Goal: Task Accomplishment & Management: Complete application form

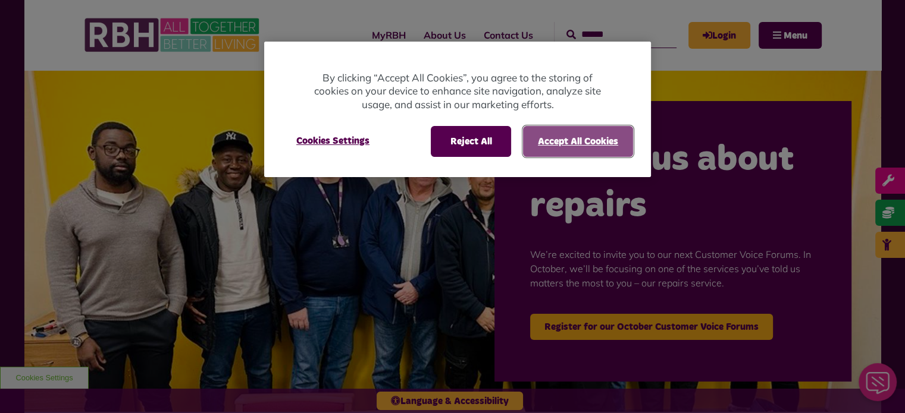
click at [537, 137] on button "Accept All Cookies" at bounding box center [578, 141] width 110 height 31
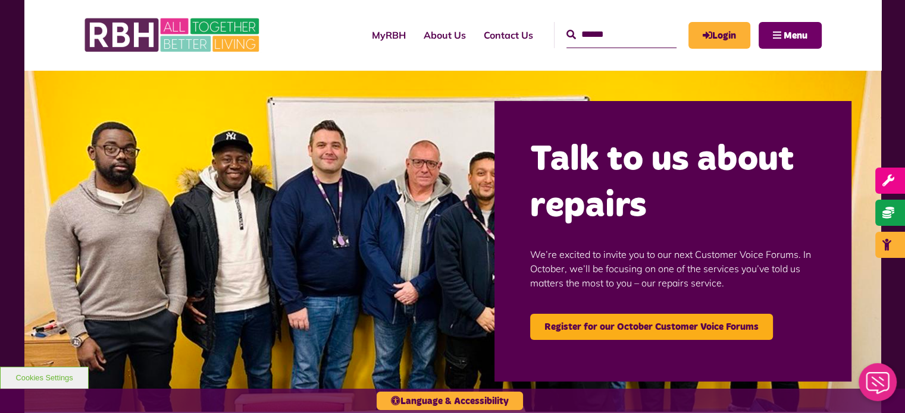
click at [781, 33] on button "Menu" at bounding box center [789, 35] width 63 height 27
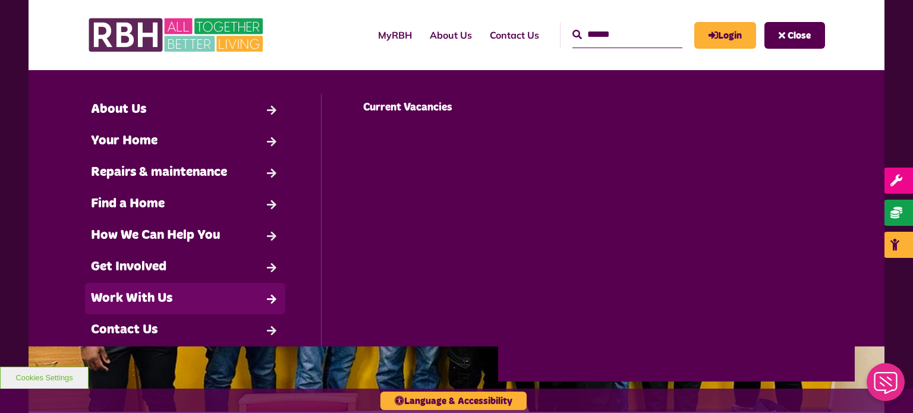
click at [161, 302] on link "Work With Us" at bounding box center [185, 299] width 200 height 32
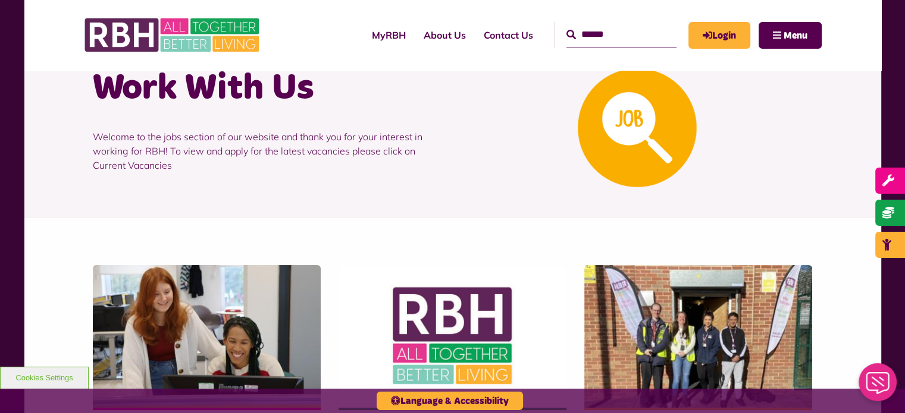
scroll to position [178, 0]
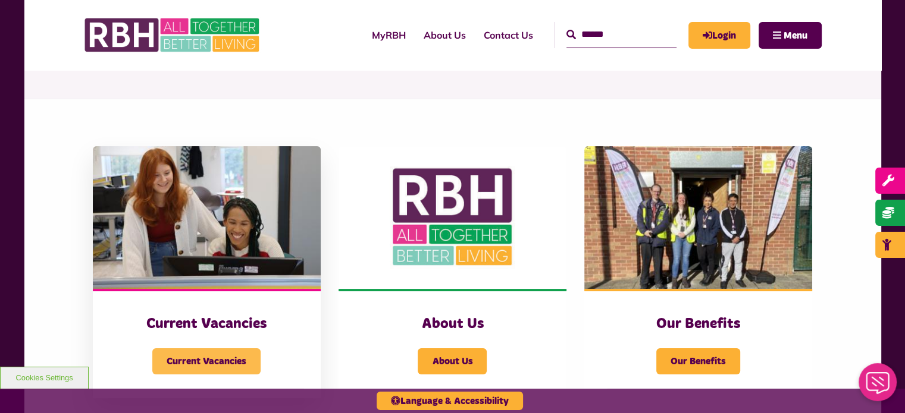
click at [217, 364] on span "Current Vacancies" at bounding box center [206, 362] width 108 height 26
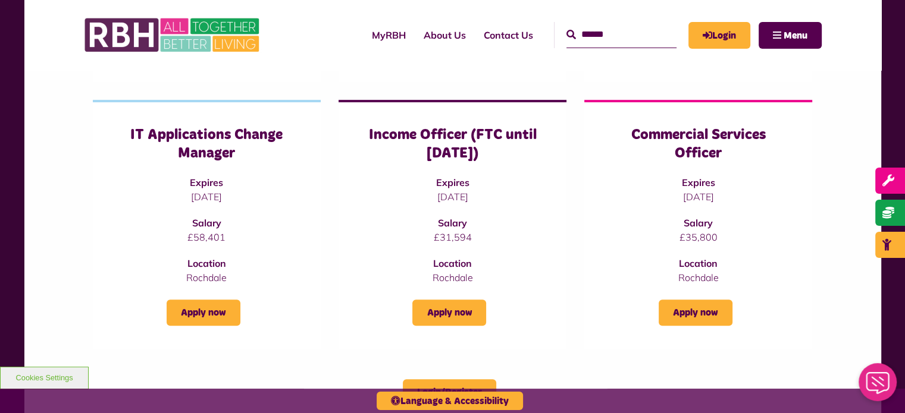
scroll to position [357, 0]
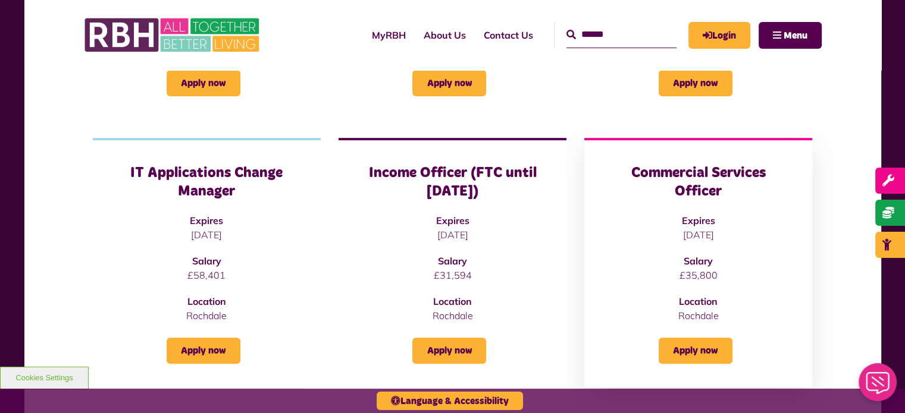
click at [698, 182] on h3 "Commercial Services Officer" at bounding box center [698, 182] width 180 height 37
click at [701, 347] on link "Apply now" at bounding box center [695, 351] width 74 height 26
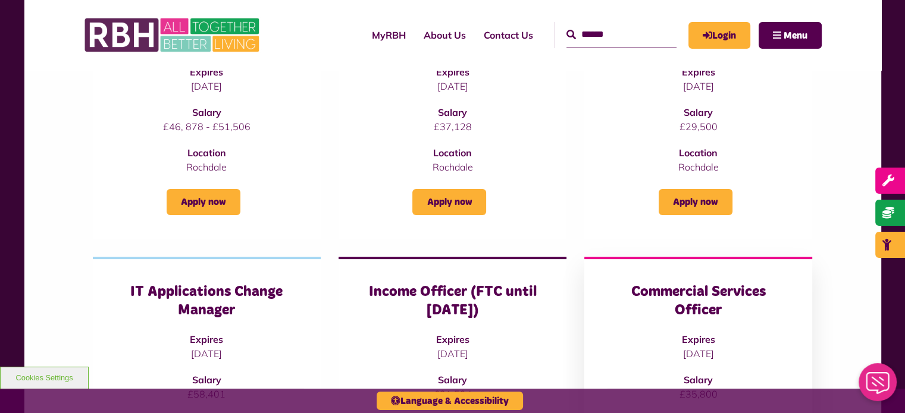
scroll to position [178, 0]
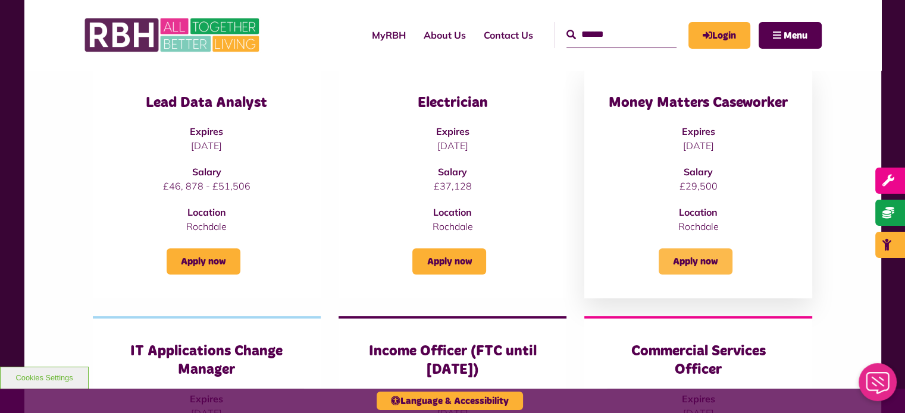
click at [697, 268] on link "Apply now" at bounding box center [695, 262] width 74 height 26
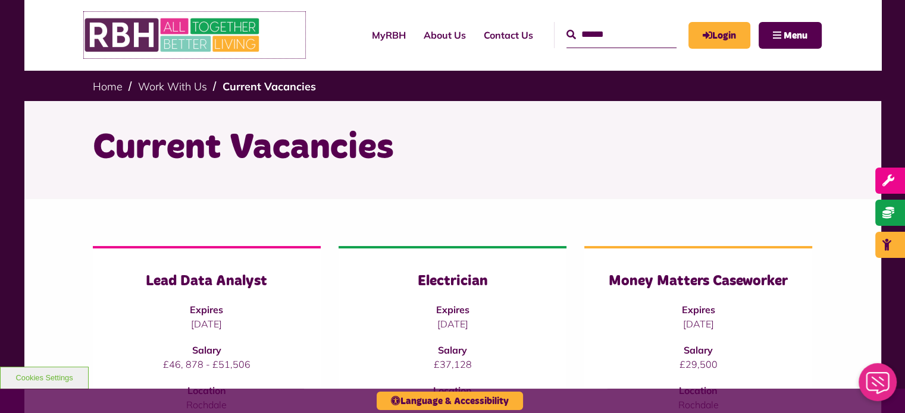
click at [143, 42] on img at bounding box center [173, 35] width 178 height 46
